Goal: Complete application form

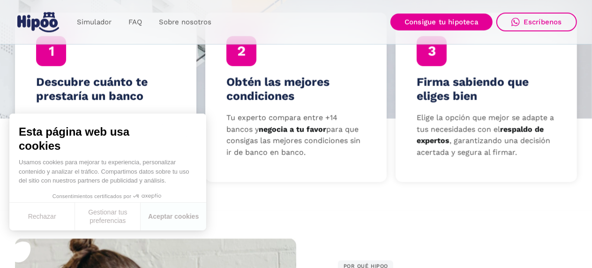
scroll to position [328, 0]
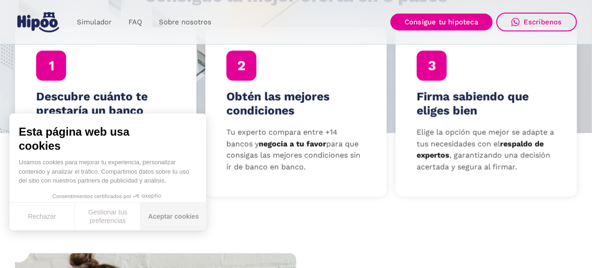
click at [176, 215] on button "Aceptar cookies" at bounding box center [174, 216] width 66 height 28
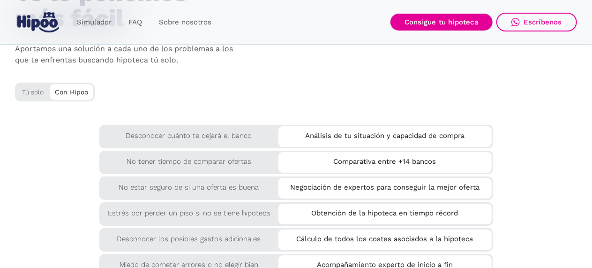
scroll to position [1593, 0]
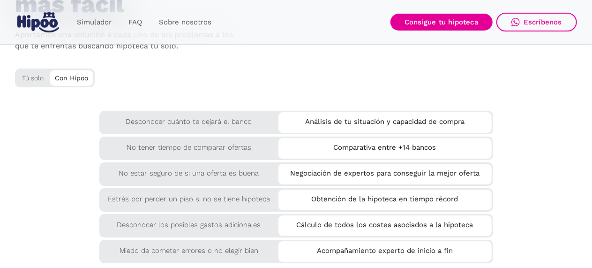
click at [225, 125] on div "Desconocer cuánto te dejará el banco" at bounding box center [188, 119] width 179 height 17
click at [318, 117] on div "Análisis de tu situación y capacidad de compra" at bounding box center [384, 119] width 213 height 15
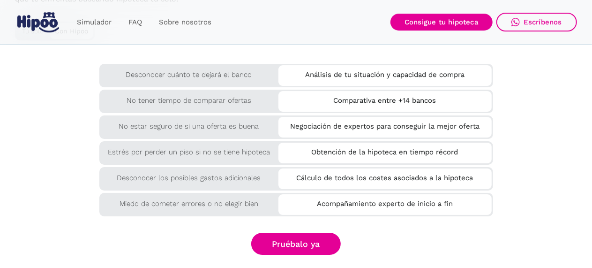
scroll to position [1687, 0]
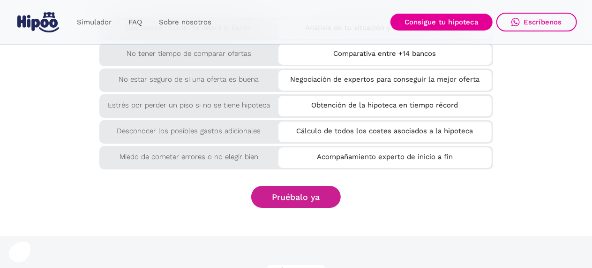
click at [290, 193] on link "Pruébalo ya" at bounding box center [296, 197] width 90 height 22
